Goal: Task Accomplishment & Management: Complete application form

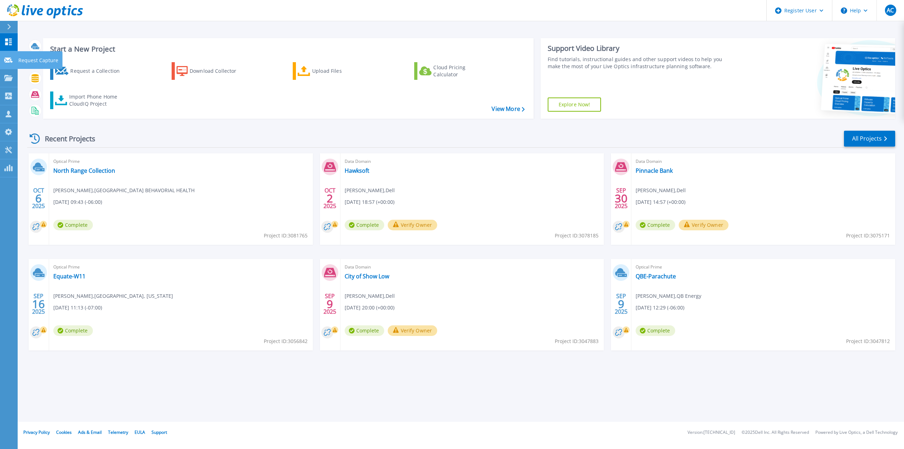
click at [13, 60] on link "Request Capture Request Capture" at bounding box center [9, 60] width 18 height 18
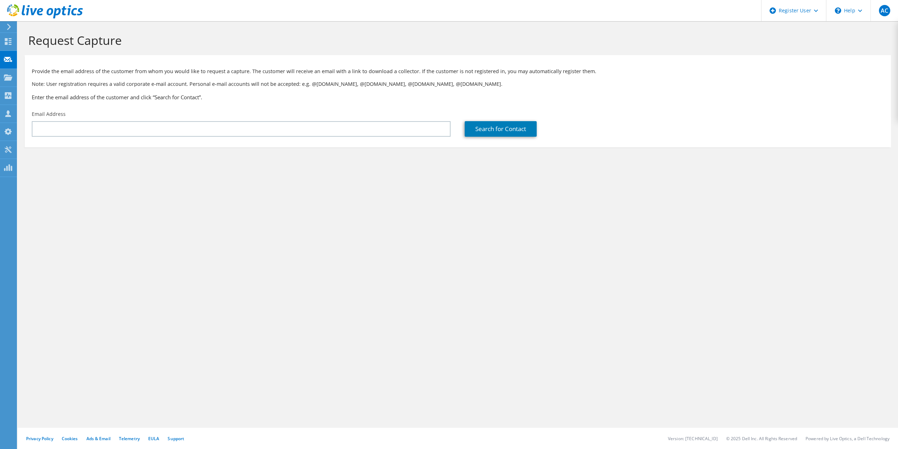
click at [78, 143] on section "Provide the email address of the customer from whom you would like to request a…" at bounding box center [458, 101] width 867 height 92
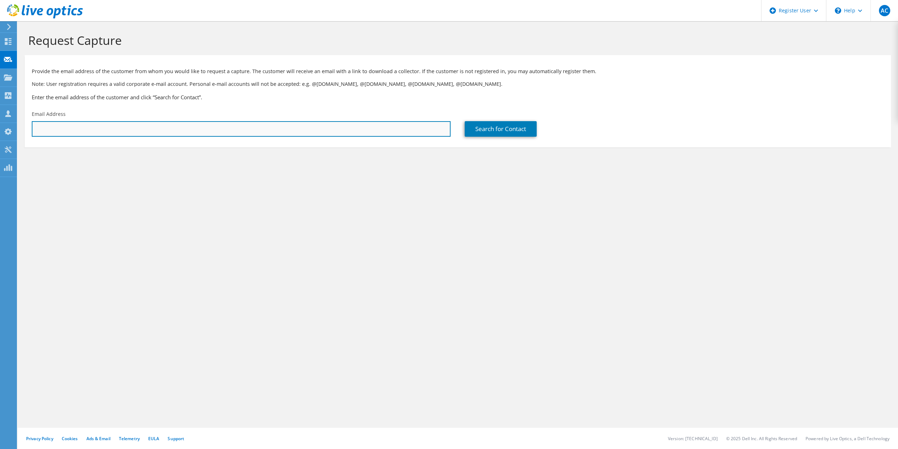
drag, startPoint x: 88, startPoint y: 132, endPoint x: 92, endPoint y: 132, distance: 4.6
click at [88, 132] on input "text" at bounding box center [241, 129] width 419 height 16
paste input "tpalmer@breckenridgegrandvacations.com"
type input "tpalmer@breckenridgegrandvacations.com"
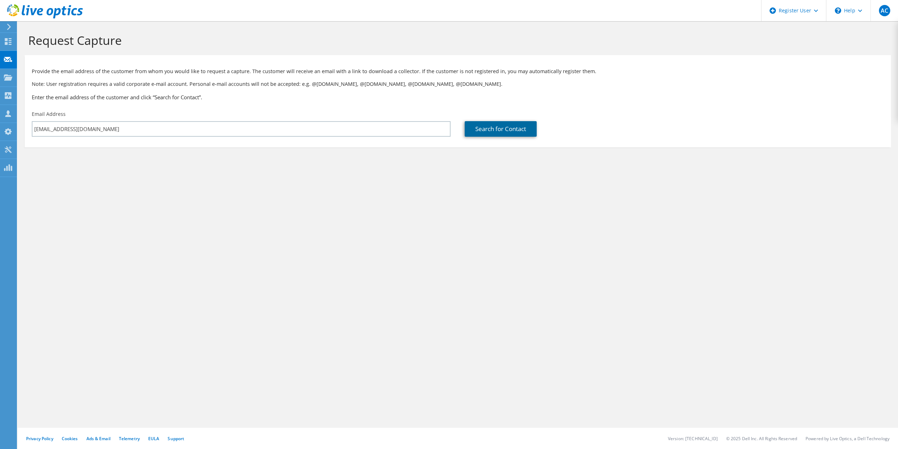
click at [488, 130] on link "Search for Contact" at bounding box center [501, 129] width 72 height 16
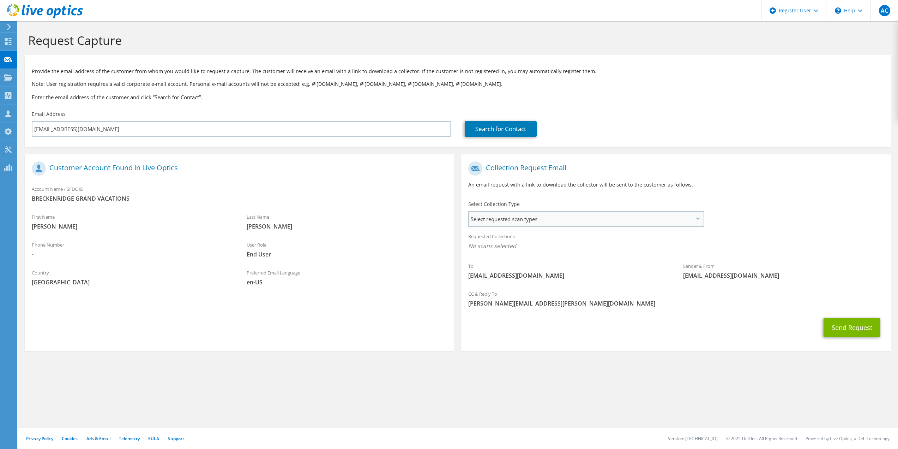
click at [655, 219] on span "Select requested scan types" at bounding box center [586, 219] width 234 height 14
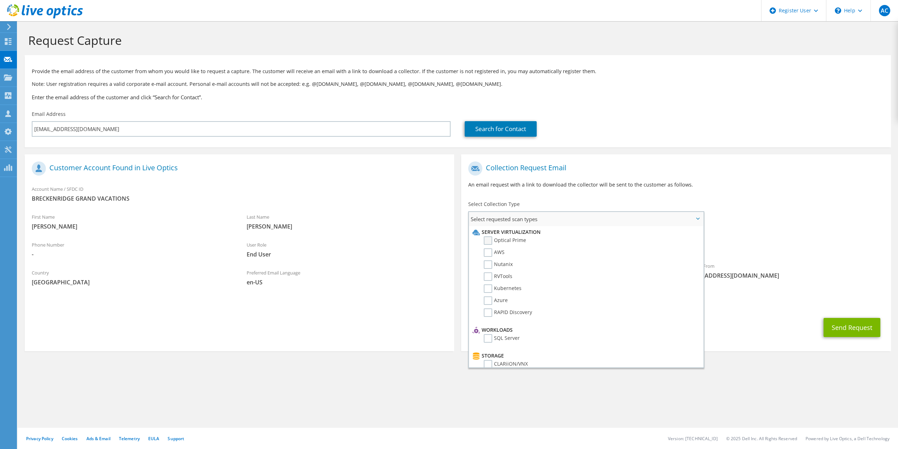
click at [519, 239] on label "Optical Prime" at bounding box center [505, 240] width 42 height 8
click at [0, 0] on input "Optical Prime" at bounding box center [0, 0] width 0 height 0
click at [695, 161] on div "Collection Request Email An email request with a link to download the collector…" at bounding box center [676, 177] width 430 height 39
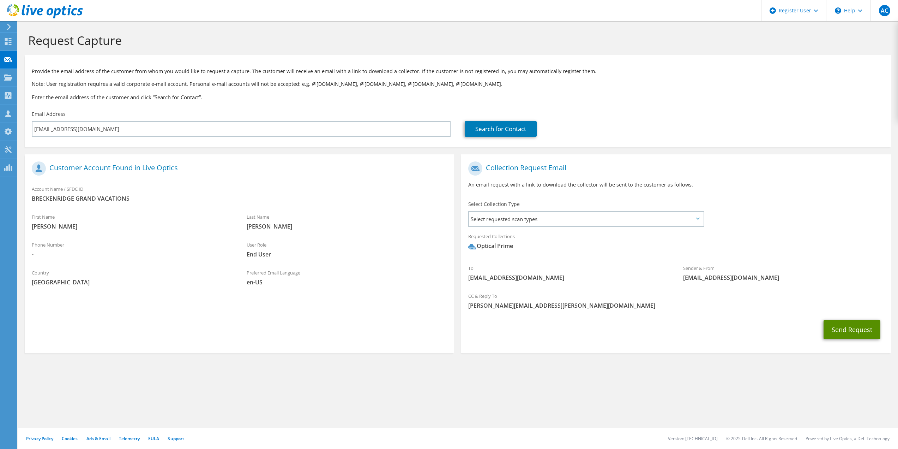
click at [848, 328] on button "Send Request" at bounding box center [852, 329] width 57 height 19
